Goal: Entertainment & Leisure: Consume media (video, audio)

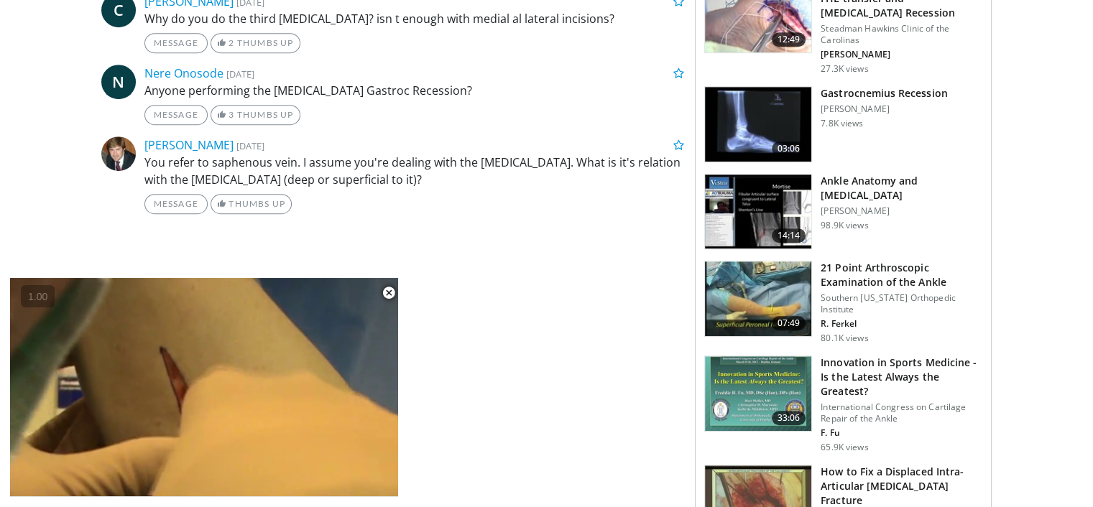
scroll to position [884, 0]
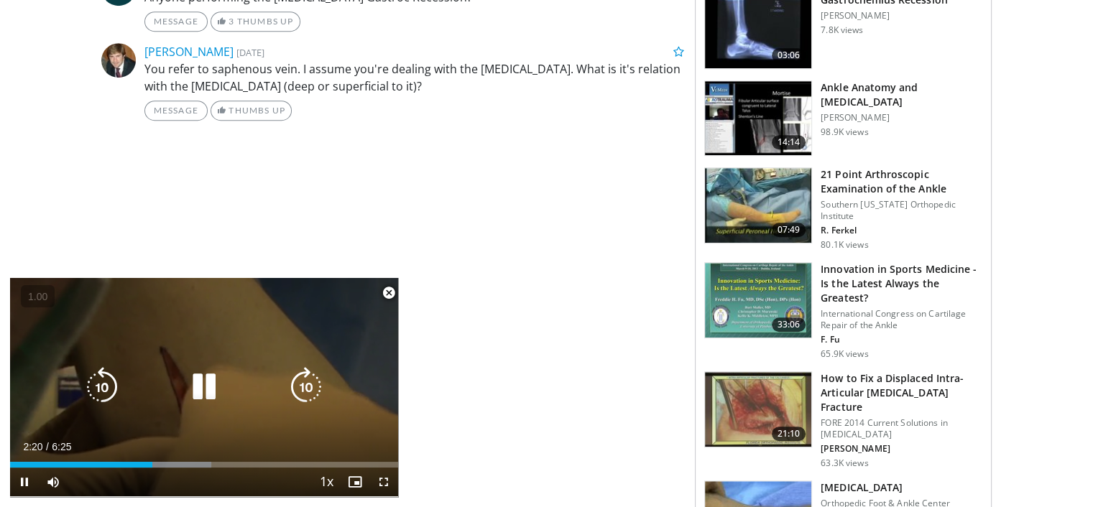
click at [188, 394] on icon "Video Player" at bounding box center [204, 387] width 40 height 40
click at [208, 381] on icon "Video Player" at bounding box center [204, 387] width 40 height 40
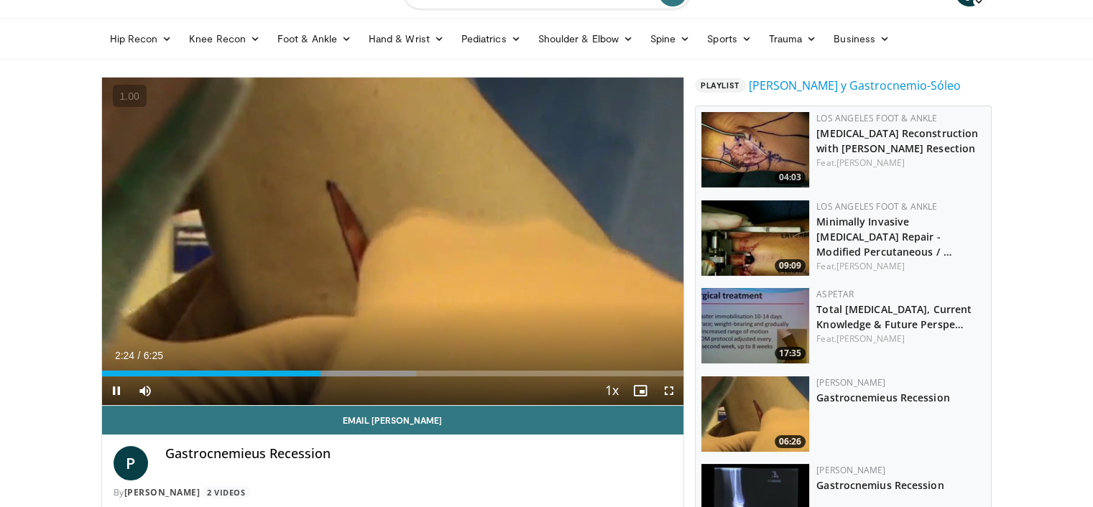
scroll to position [0, 0]
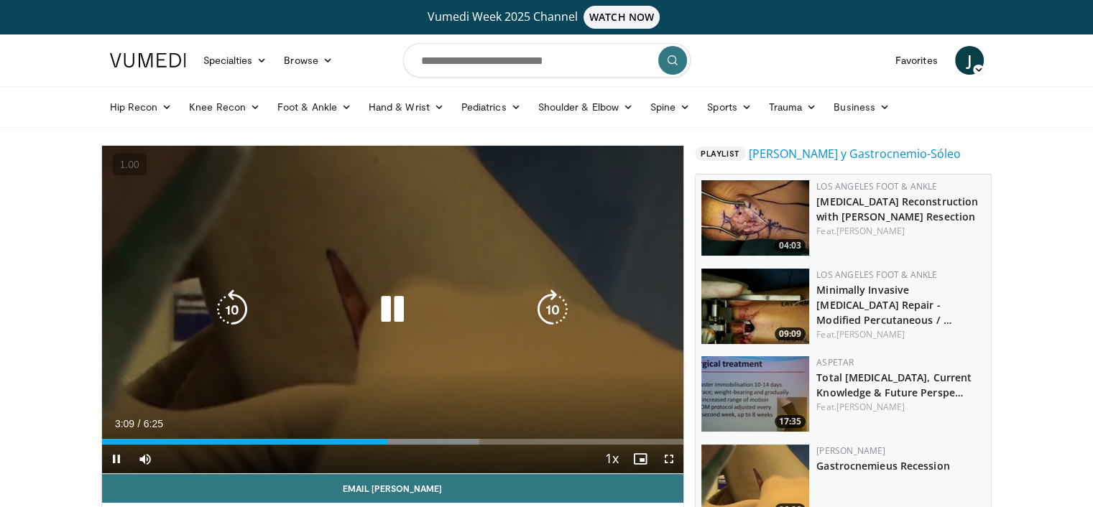
click at [402, 317] on icon "Video Player" at bounding box center [392, 310] width 40 height 40
click at [395, 324] on icon "Video Player" at bounding box center [392, 310] width 40 height 40
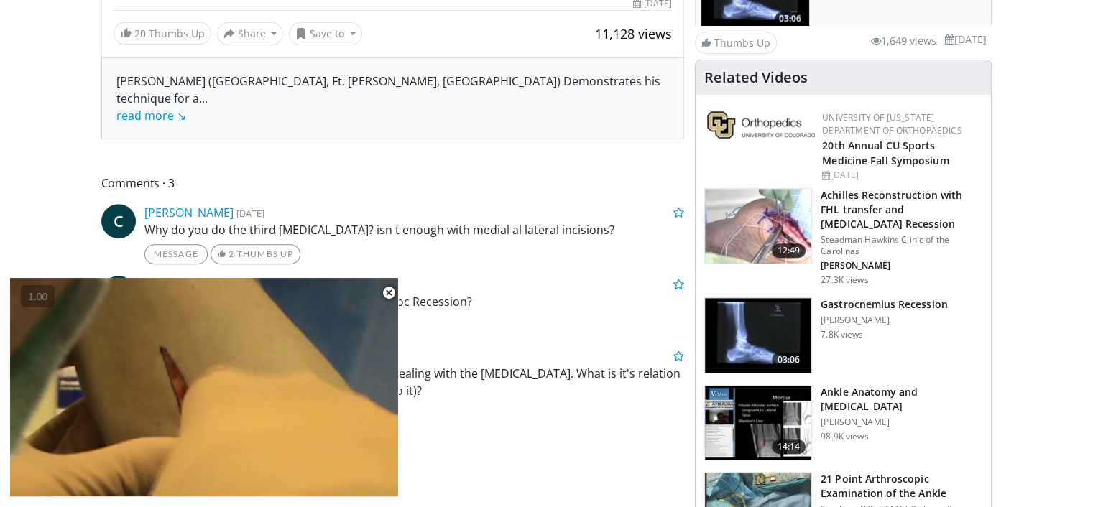
scroll to position [588, 0]
